Goal: Transaction & Acquisition: Purchase product/service

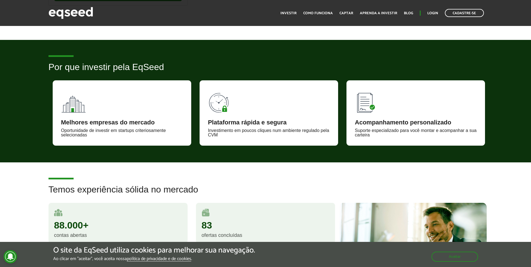
scroll to position [362, 0]
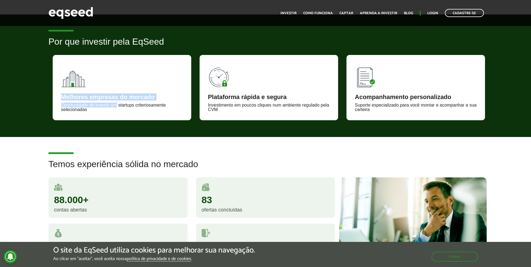
drag, startPoint x: 61, startPoint y: 95, endPoint x: 115, endPoint y: 104, distance: 55.0
click at [115, 104] on div "Melhores empresas do mercado Oportunidade de investir em startups criteriosamen…" at bounding box center [122, 87] width 138 height 65
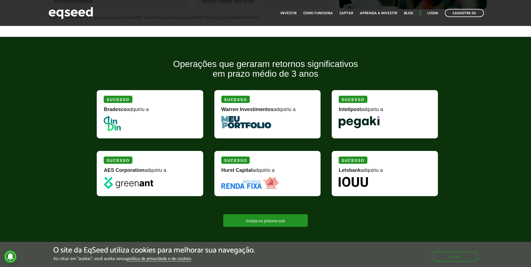
scroll to position [613, 0]
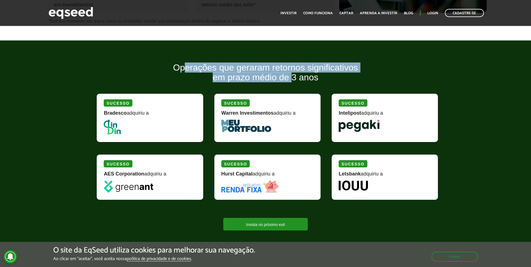
drag, startPoint x: 185, startPoint y: 65, endPoint x: 294, endPoint y: 82, distance: 109.7
click at [294, 82] on h2 "Operações que geraram retornos significativos em prazo médio de 3 anos" at bounding box center [264, 77] width 345 height 28
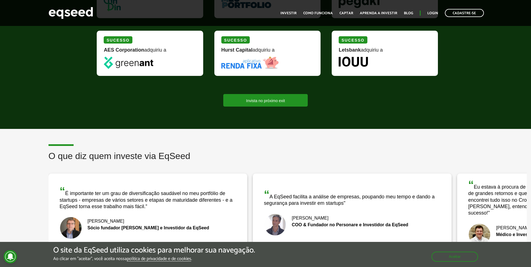
scroll to position [752, 0]
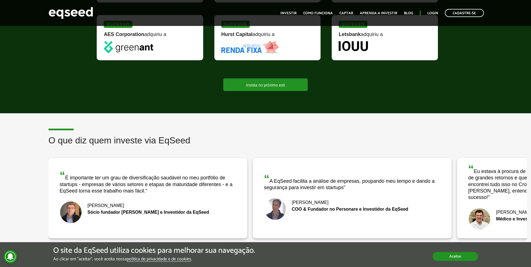
click at [443, 253] on button "Aceitar" at bounding box center [454, 256] width 45 height 9
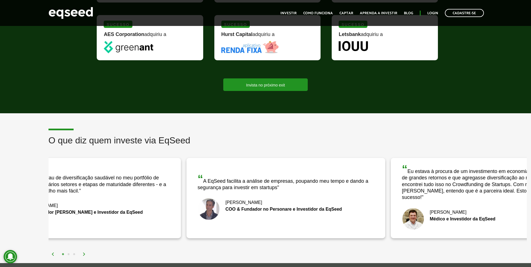
drag, startPoint x: 475, startPoint y: 200, endPoint x: 290, endPoint y: 200, distance: 184.4
click at [391, 200] on div "“ Eu estava à procura de um investimento em economia real, com potencial de gra…" at bounding box center [490, 198] width 199 height 81
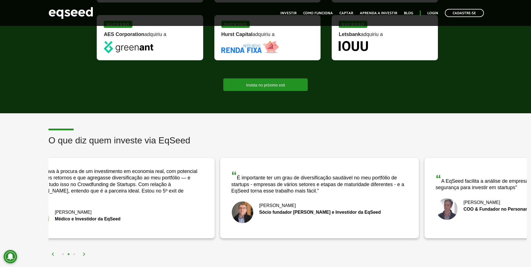
drag, startPoint x: 438, startPoint y: 193, endPoint x: 201, endPoint y: 201, distance: 236.9
click at [201, 201] on div "“ Eu estava à procura de um investimento em economia real, com potencial de gra…" at bounding box center [115, 198] width 199 height 81
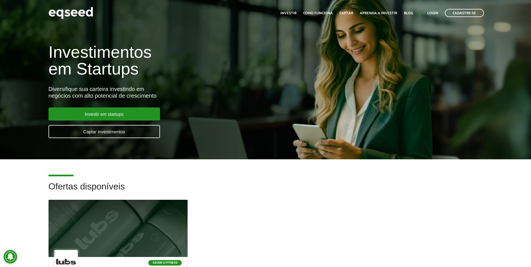
scroll to position [0, 0]
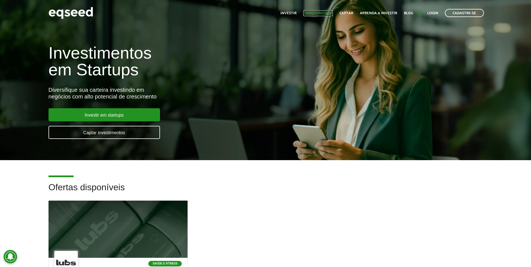
click at [320, 13] on link "Como funciona" at bounding box center [318, 13] width 30 height 4
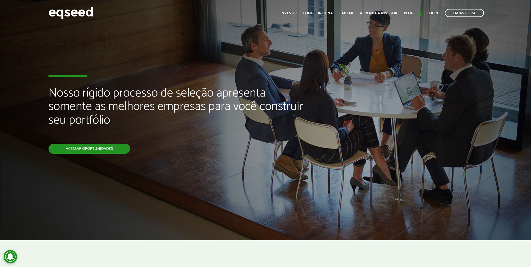
click at [95, 150] on link "Acessar oportunidades" at bounding box center [89, 148] width 82 height 10
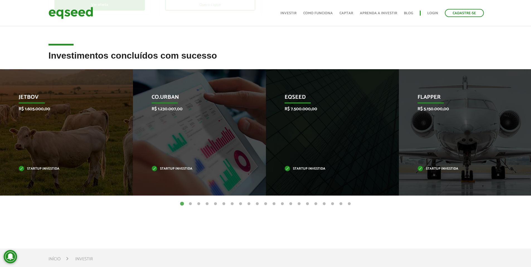
scroll to position [223, 0]
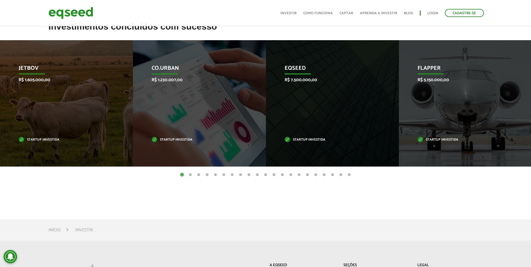
click at [189, 175] on button "2" at bounding box center [190, 175] width 6 height 6
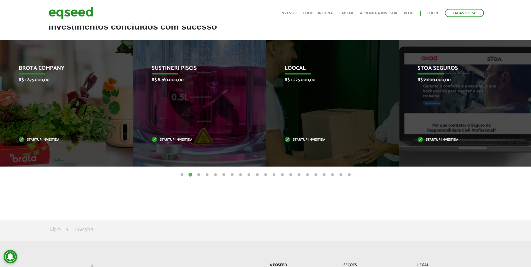
click at [198, 174] on button "3" at bounding box center [199, 175] width 6 height 6
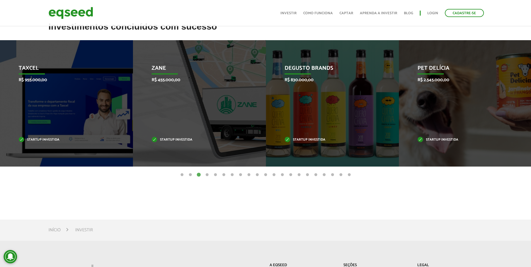
click at [207, 174] on button "4" at bounding box center [207, 175] width 6 height 6
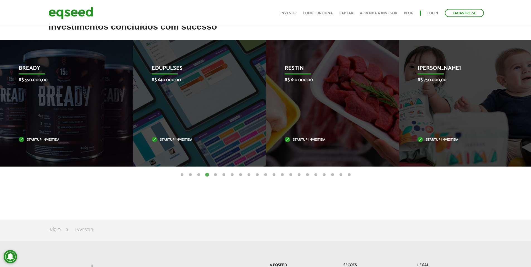
click at [216, 174] on button "5" at bounding box center [216, 175] width 6 height 6
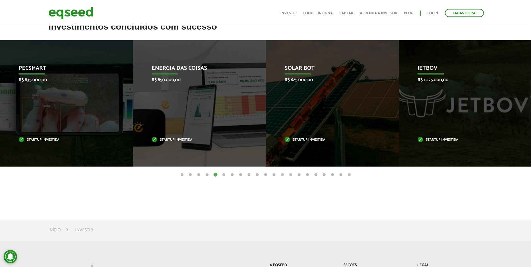
click at [223, 175] on button "6" at bounding box center [224, 175] width 6 height 6
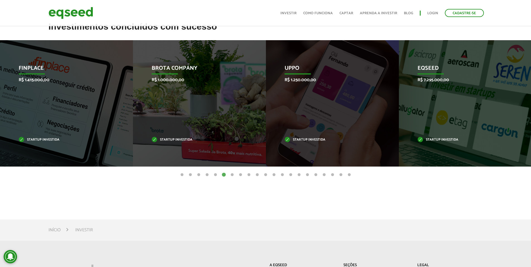
click at [232, 175] on button "7" at bounding box center [232, 175] width 6 height 6
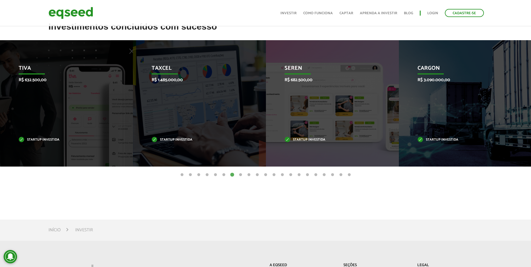
click at [239, 175] on button "8" at bounding box center [241, 175] width 6 height 6
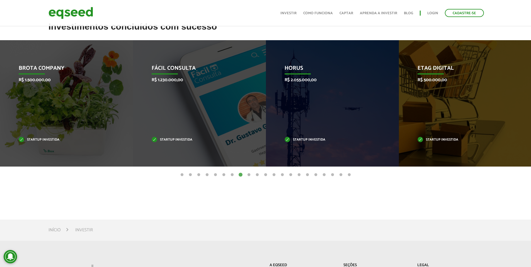
click at [248, 176] on button "9" at bounding box center [249, 175] width 6 height 6
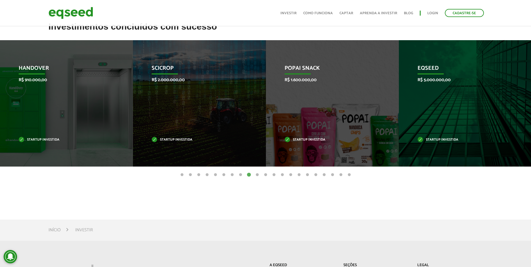
click at [255, 176] on button "10" at bounding box center [257, 175] width 6 height 6
